Goal: Find contact information: Find contact information

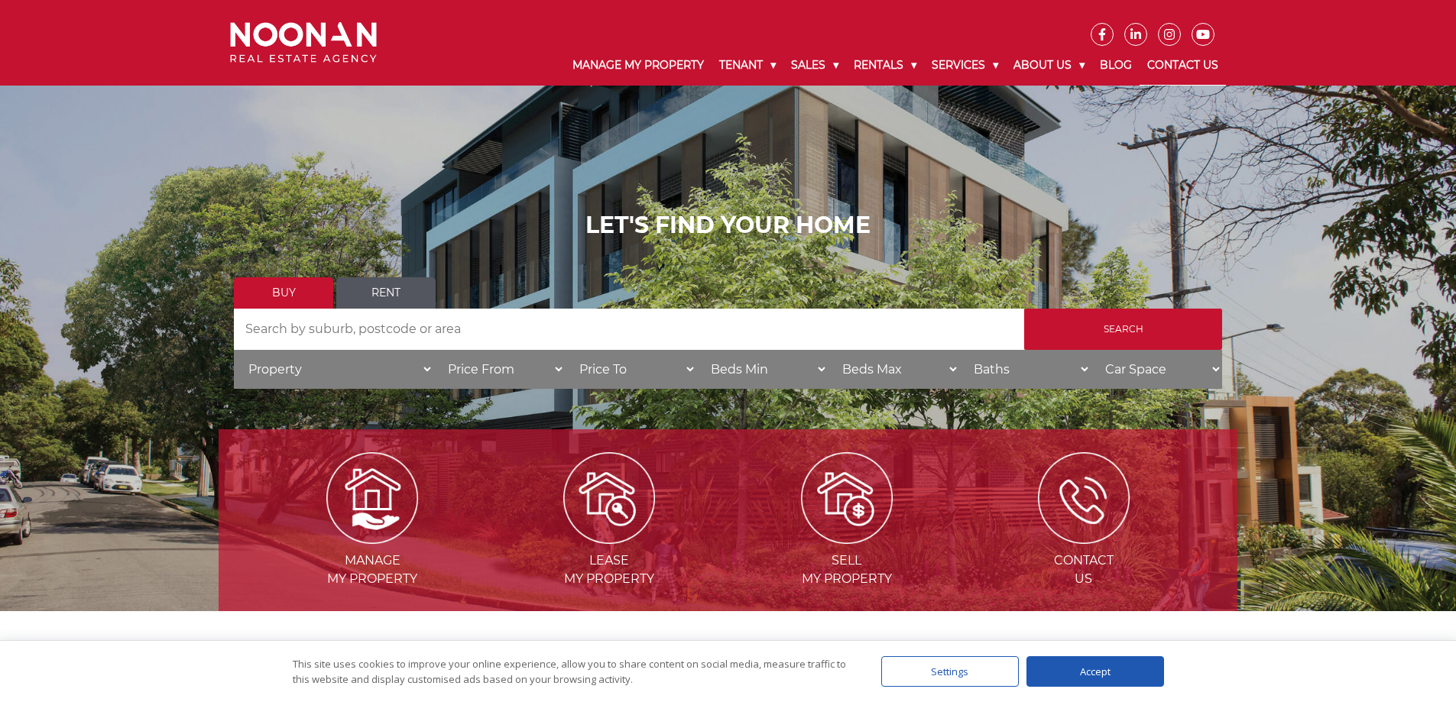
click at [1192, 66] on link "Contact Us" at bounding box center [1183, 66] width 86 height 40
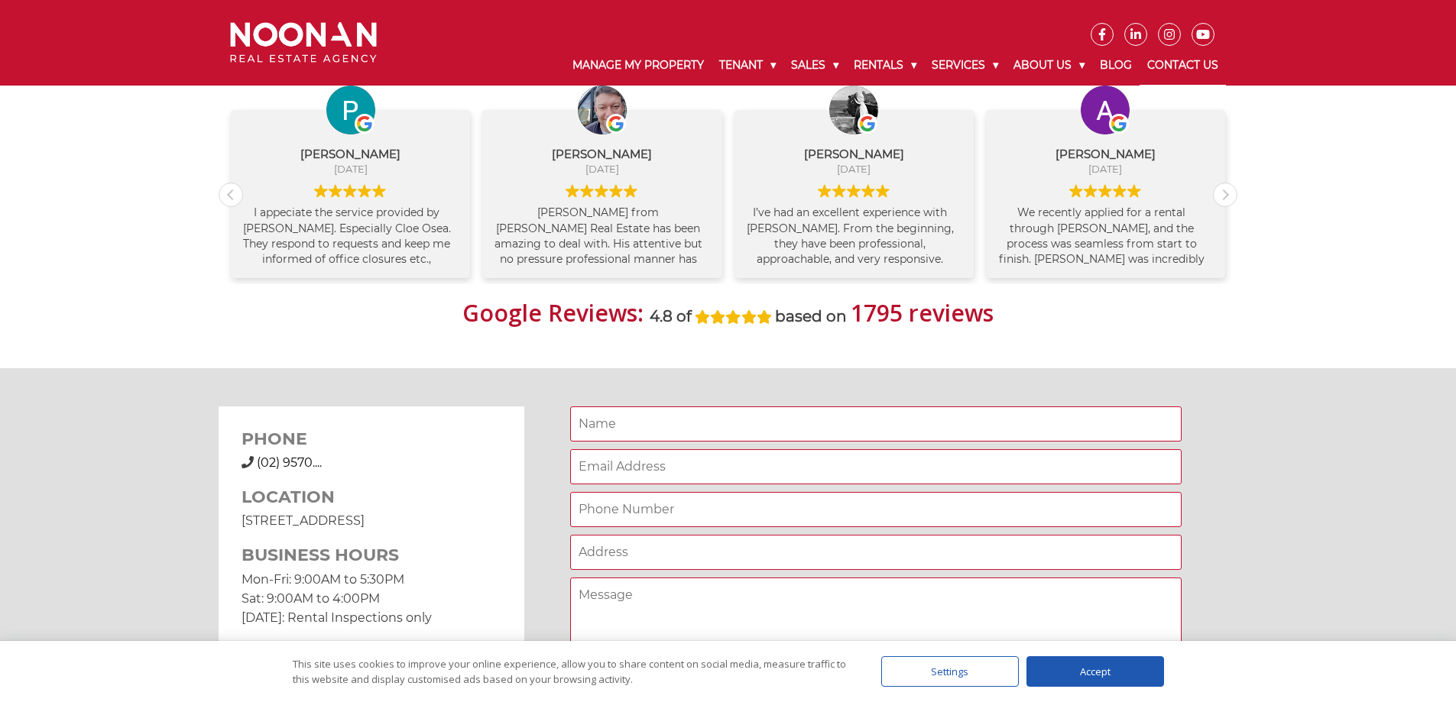
scroll to position [1045, 0]
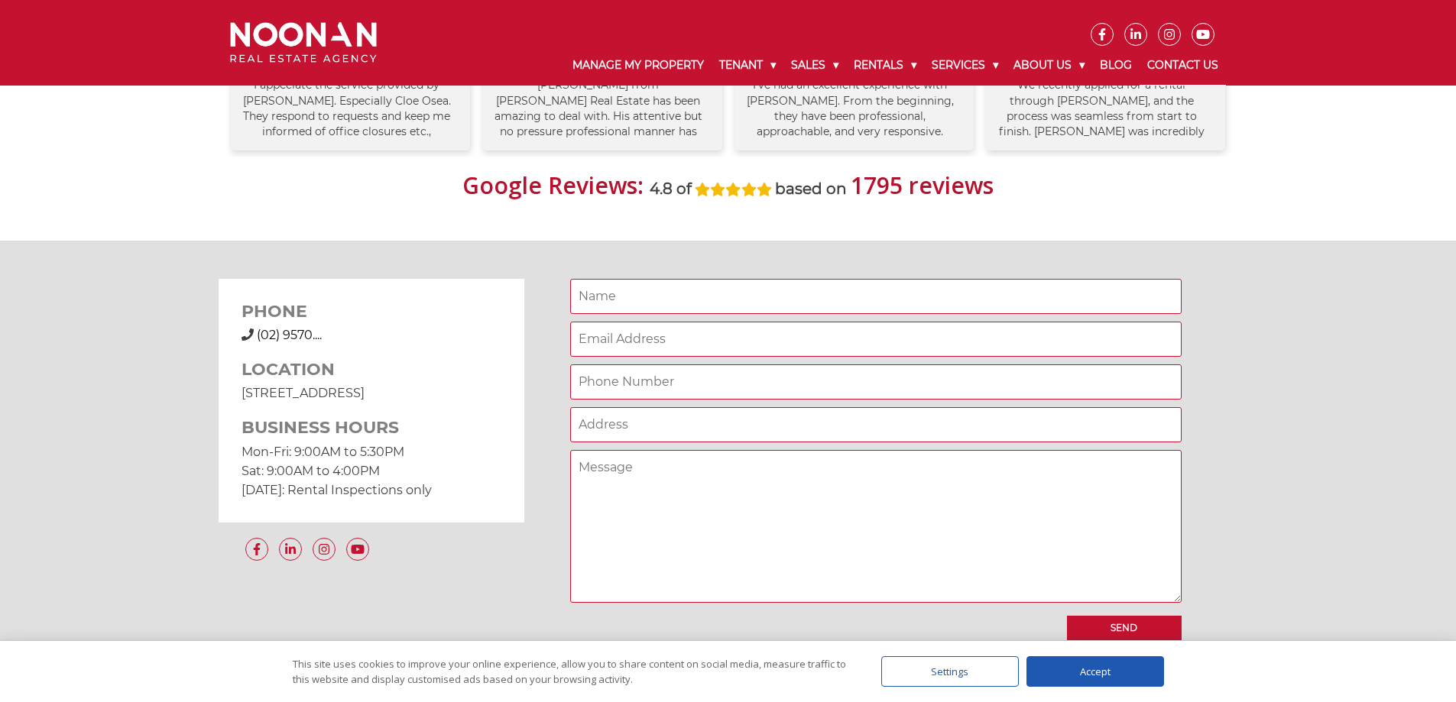
click at [313, 330] on span "(02) 9570...." at bounding box center [289, 335] width 65 height 15
drag, startPoint x: 354, startPoint y: 329, endPoint x: 251, endPoint y: 343, distance: 103.4
click at [251, 343] on div "(02) 9570 9999 (02) 9570...." at bounding box center [372, 335] width 260 height 18
copy div "[PHONE_NUMBER]"
